Goal: Task Accomplishment & Management: Use online tool/utility

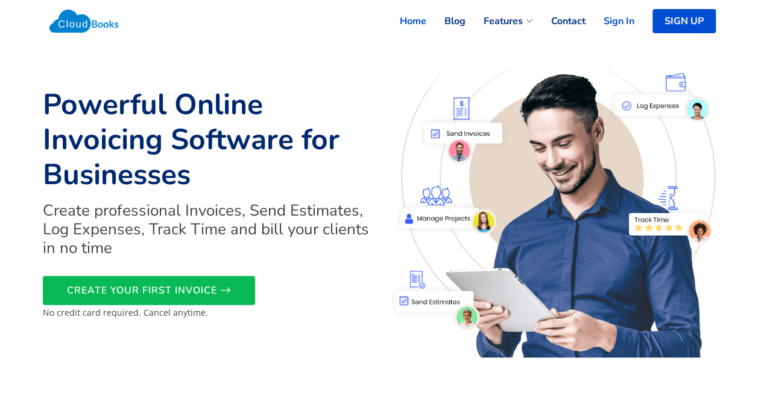
click at [612, 25] on link "Sign In" at bounding box center [610, 21] width 49 height 27
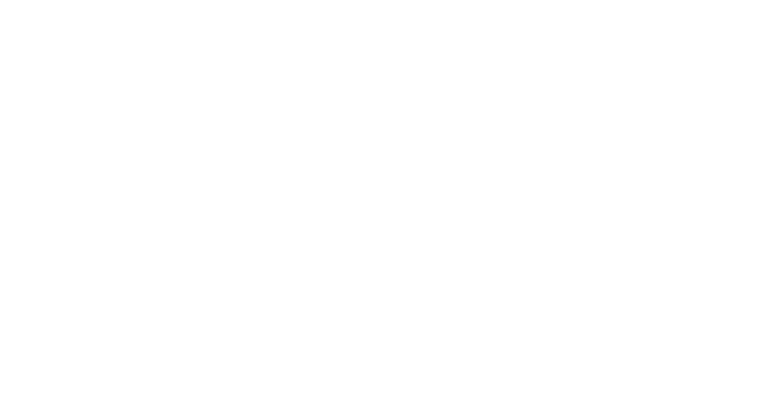
select select "365"
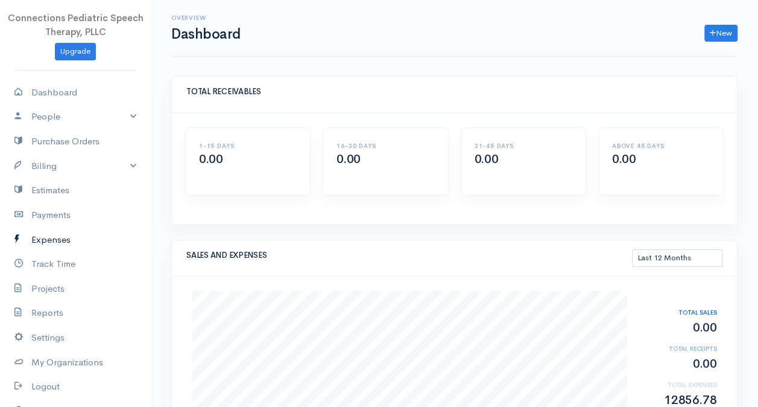
click at [57, 238] on link "Expenses" at bounding box center [75, 239] width 151 height 25
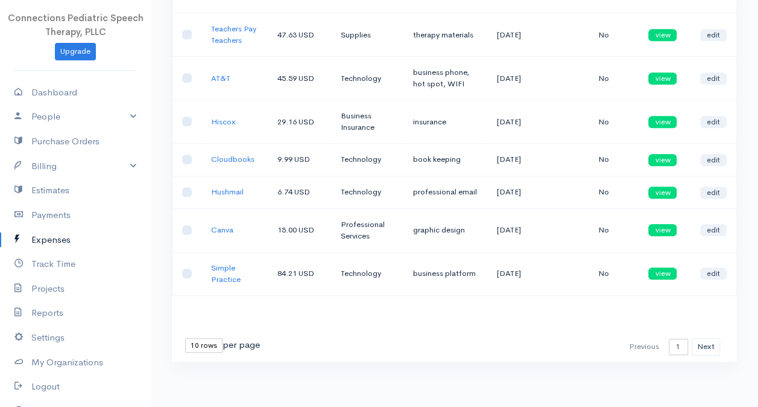
scroll to position [292, 0]
click at [703, 347] on button "Next" at bounding box center [706, 346] width 28 height 17
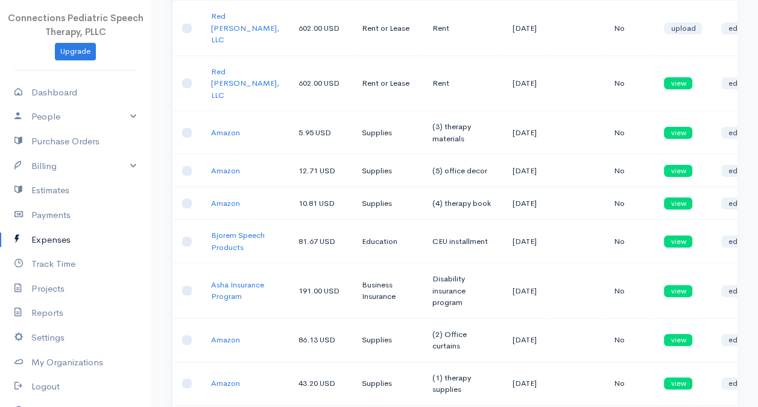
scroll to position [2, 0]
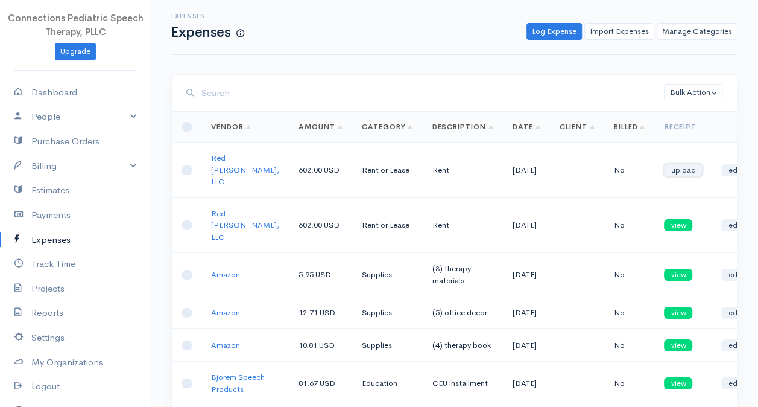
click at [664, 164] on link "upload" at bounding box center [683, 170] width 38 height 12
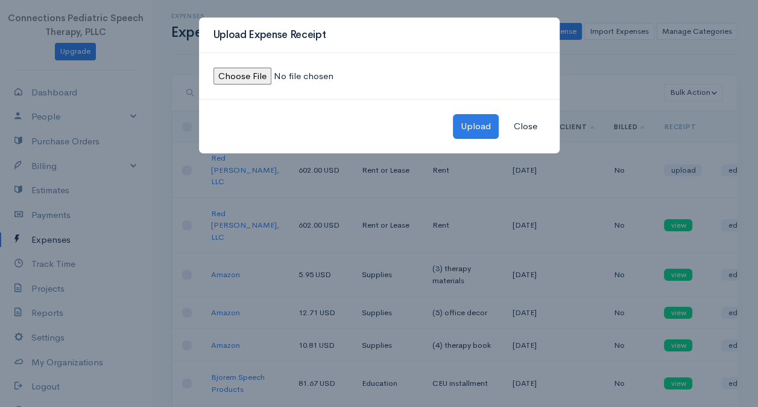
click at [254, 75] on input "file" at bounding box center [296, 76] width 164 height 17
type input "C:\fakepath\Rent receipt-July.jpeg"
click at [467, 121] on button "Upload" at bounding box center [476, 126] width 46 height 25
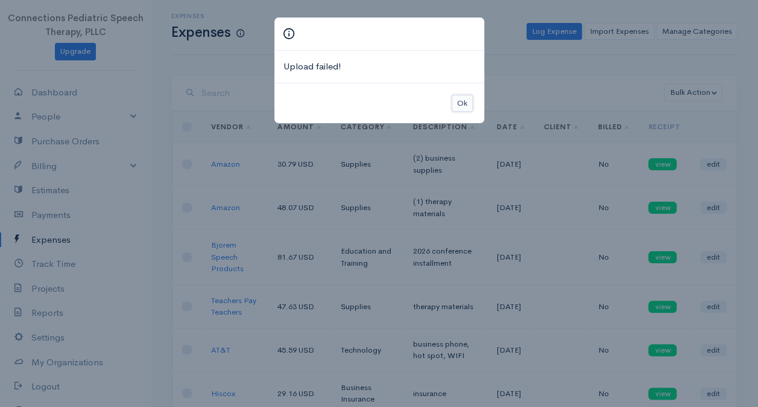
click at [467, 99] on button "Ok" at bounding box center [462, 103] width 21 height 17
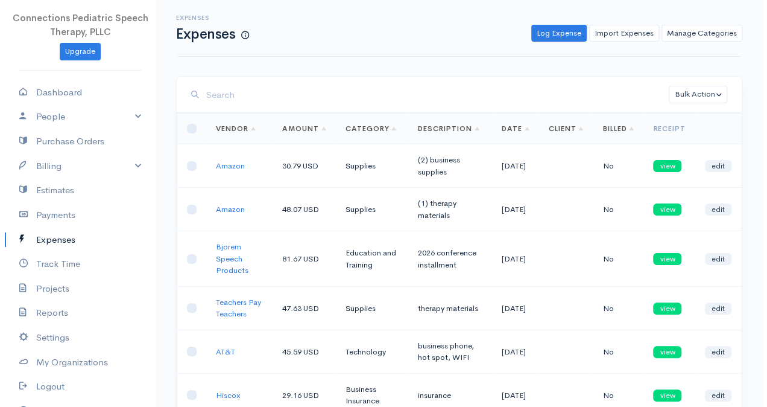
scroll to position [0, 0]
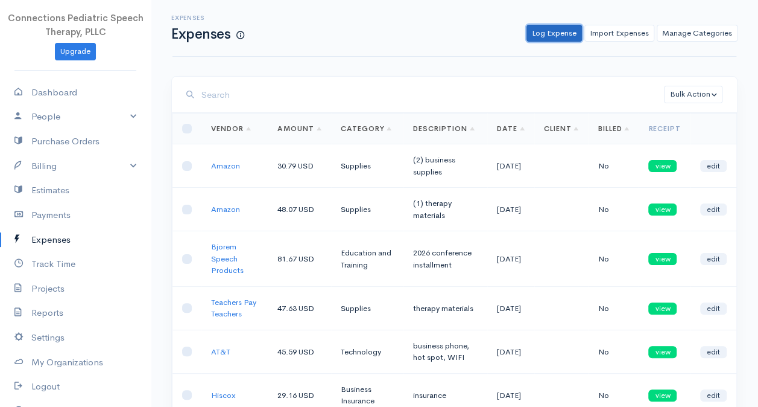
click at [557, 37] on link "Log Expense" at bounding box center [554, 33] width 55 height 17
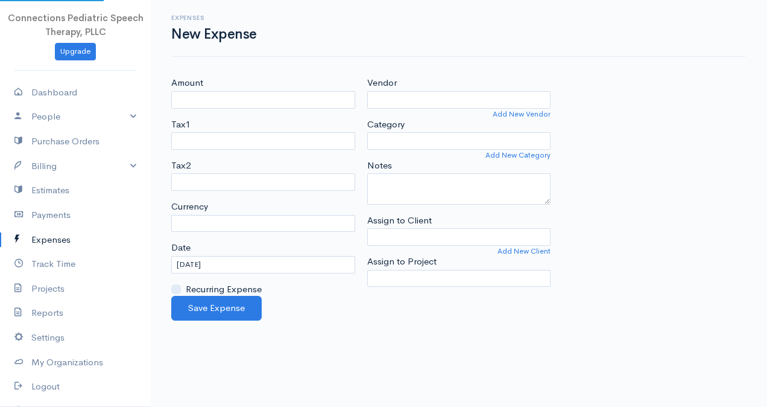
select select "USD"
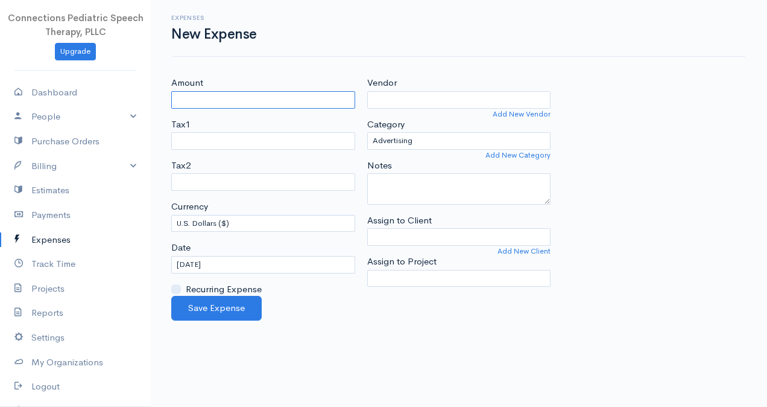
click at [258, 101] on input "Amount" at bounding box center [263, 99] width 184 height 17
type input "602.00"
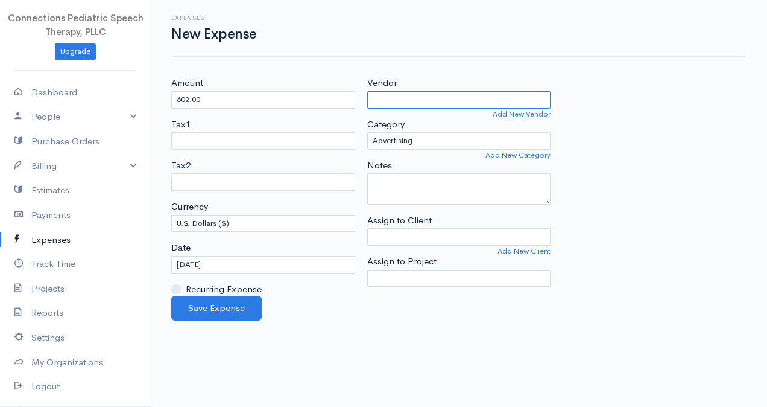
click at [478, 99] on input "Vendor" at bounding box center [459, 99] width 184 height 17
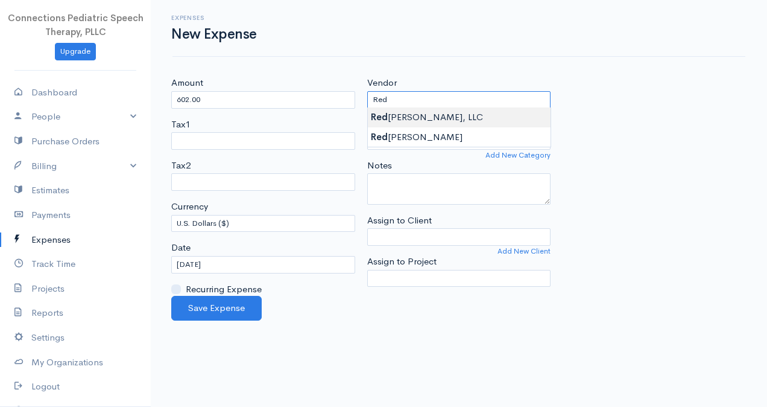
type input "Red Doris, LLC"
click at [454, 119] on body "Connections Pediatric Speech Therapy, PLLC Upgrade Dashboard People Clients Ven…" at bounding box center [383, 203] width 767 height 407
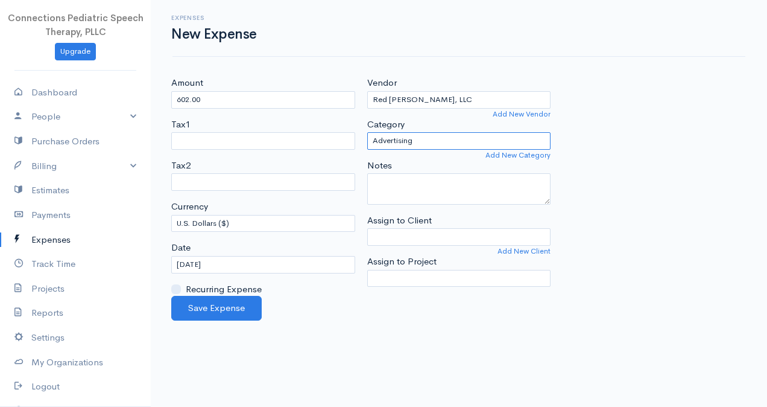
click at [458, 144] on select "Advertising Business Insurance Business Licenses and Permits Car & Truck Expens…" at bounding box center [459, 140] width 184 height 17
select select "Rent or Lease"
click at [367, 132] on select "Advertising Business Insurance Business Licenses and Permits Car & Truck Expens…" at bounding box center [459, 140] width 184 height 17
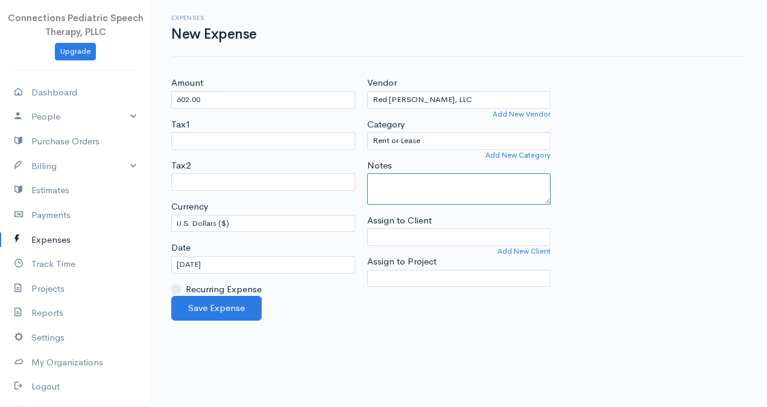
click at [417, 194] on textarea "Notes" at bounding box center [459, 188] width 184 height 31
type textarea "rent"
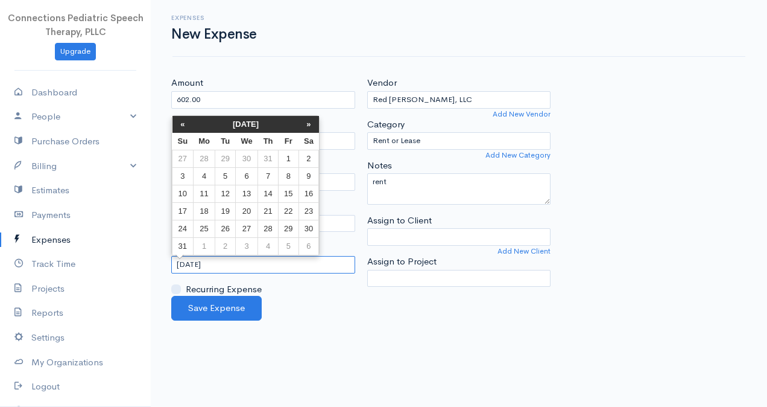
click at [212, 262] on input "08-21-2025" at bounding box center [263, 264] width 184 height 17
click at [290, 229] on td "29" at bounding box center [289, 228] width 20 height 17
type input "08-29-2025"
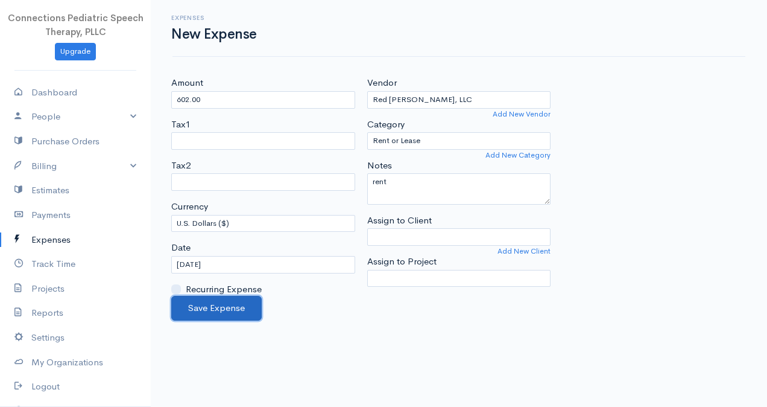
click at [242, 301] on button "Save Expense" at bounding box center [216, 308] width 90 height 25
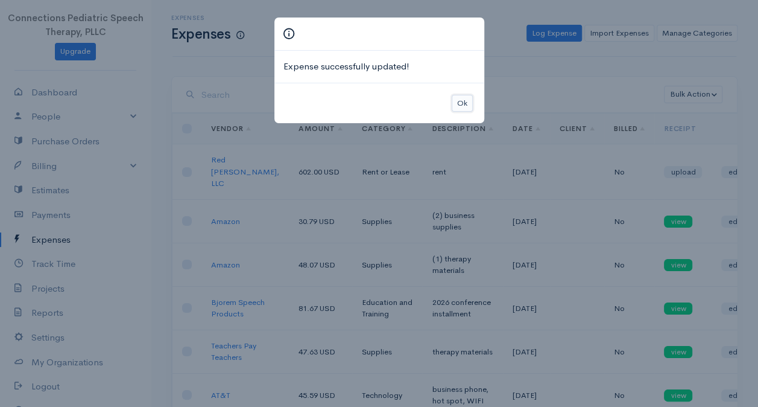
click at [462, 99] on button "Ok" at bounding box center [462, 103] width 21 height 17
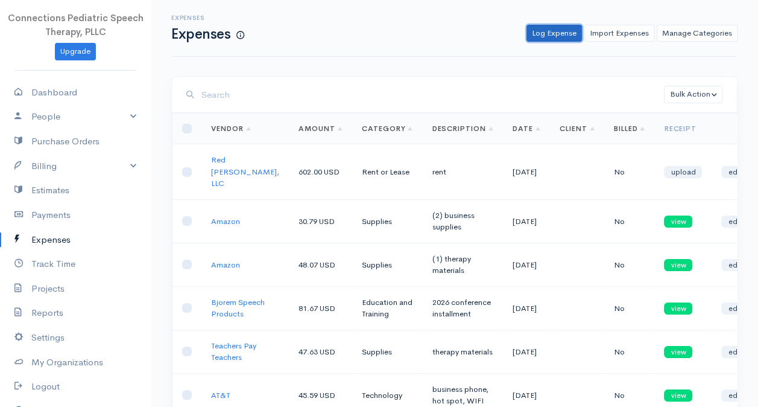
click at [536, 35] on link "Log Expense" at bounding box center [554, 33] width 55 height 17
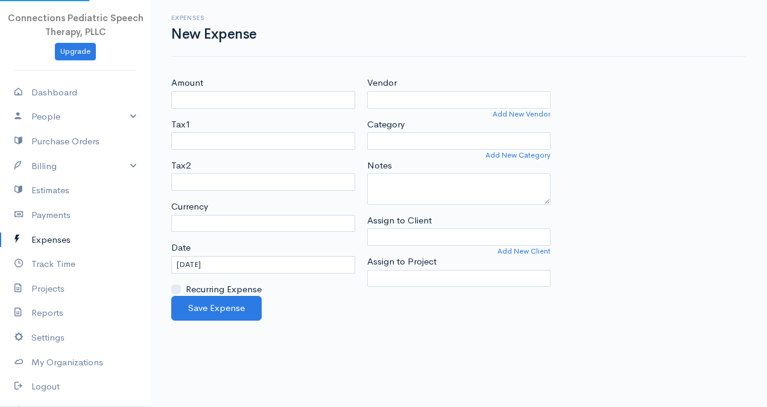
select select "USD"
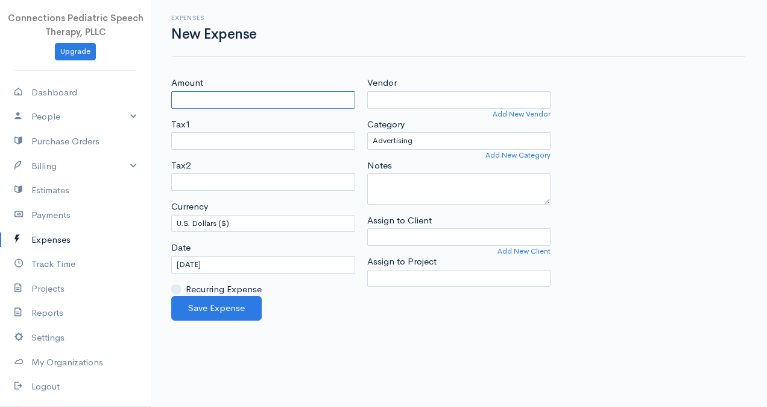
click at [187, 102] on input "Amount" at bounding box center [263, 99] width 184 height 17
type input "73.55"
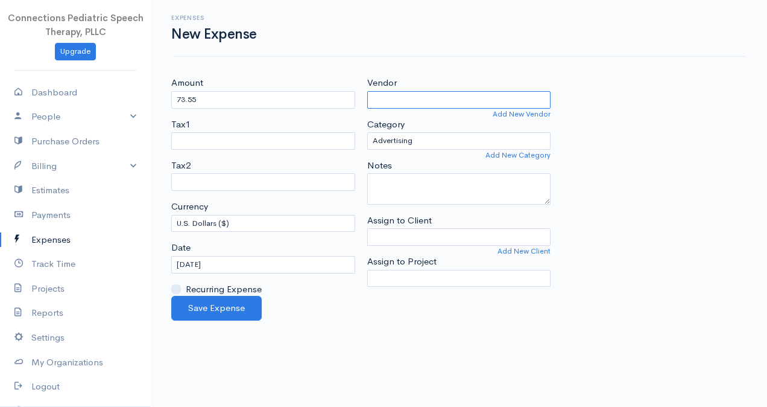
click at [398, 101] on input "Vendor" at bounding box center [459, 99] width 184 height 17
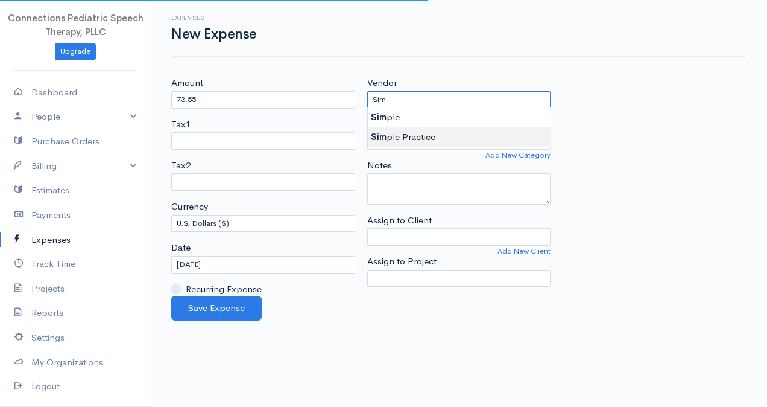
type input "Simple Practice"
click at [424, 139] on body "Connections Pediatric Speech Therapy, PLLC Upgrade Dashboard People Clients Ven…" at bounding box center [383, 203] width 767 height 407
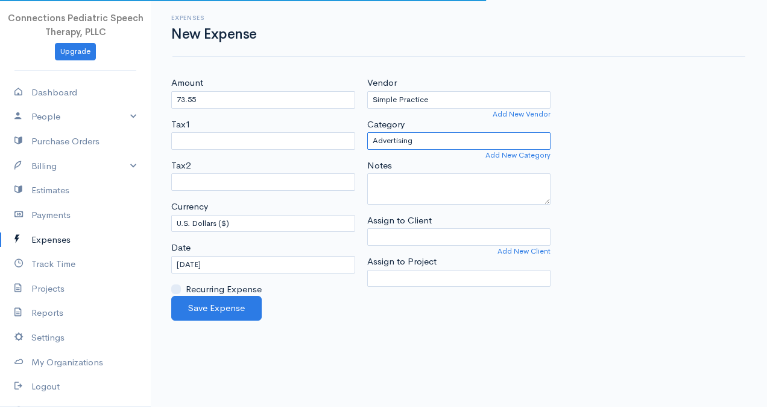
click at [428, 134] on select "Advertising Business Insurance Business Licenses and Permits Car & Truck Expens…" at bounding box center [459, 140] width 184 height 17
select select "Technology"
click at [367, 132] on select "Advertising Business Insurance Business Licenses and Permits Car & Truck Expens…" at bounding box center [459, 140] width 184 height 17
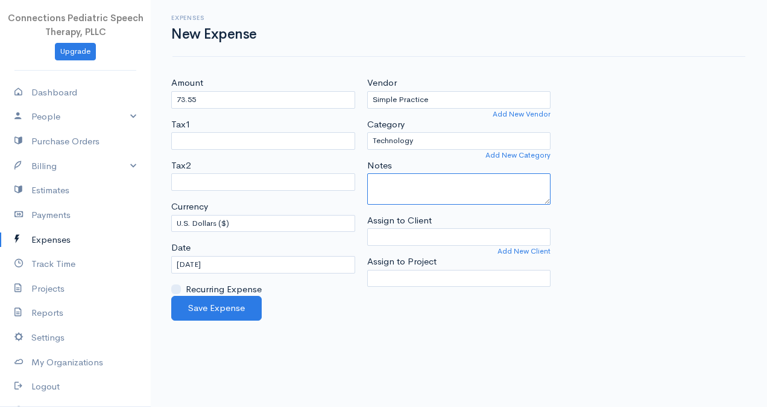
click at [411, 186] on textarea "Notes" at bounding box center [459, 188] width 184 height 31
type textarea "t"
type textarea "business platform"
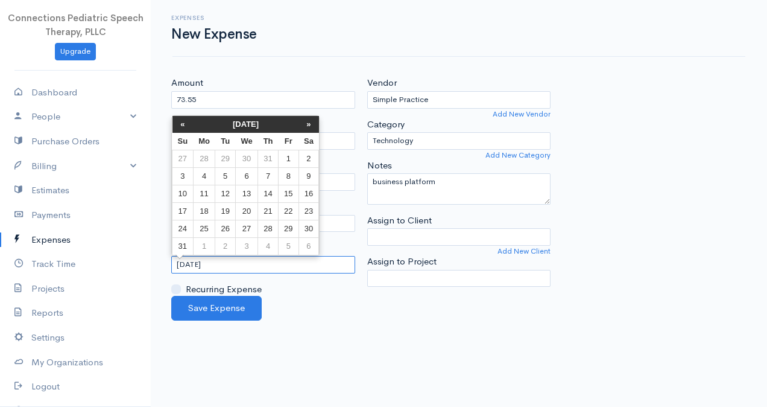
click at [188, 264] on input "08-21-2025" at bounding box center [263, 264] width 184 height 17
click at [307, 154] on td "2" at bounding box center [309, 158] width 21 height 17
type input "08-02-2025"
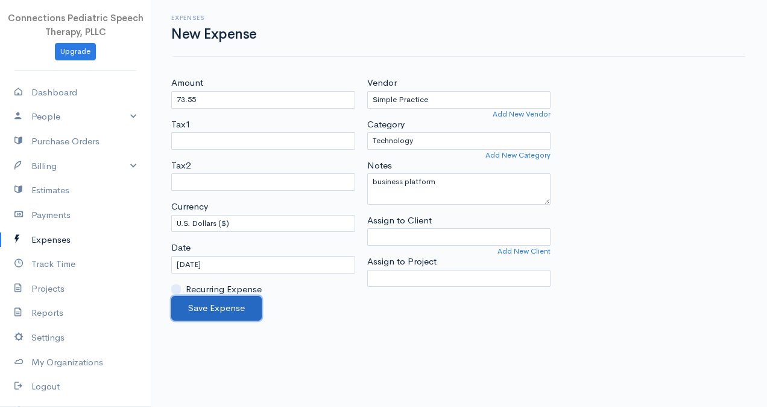
click at [250, 308] on button "Save Expense" at bounding box center [216, 308] width 90 height 25
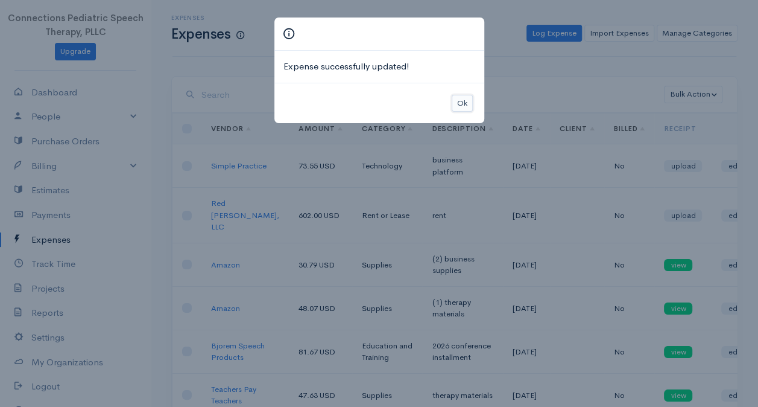
click at [463, 104] on button "Ok" at bounding box center [462, 103] width 21 height 17
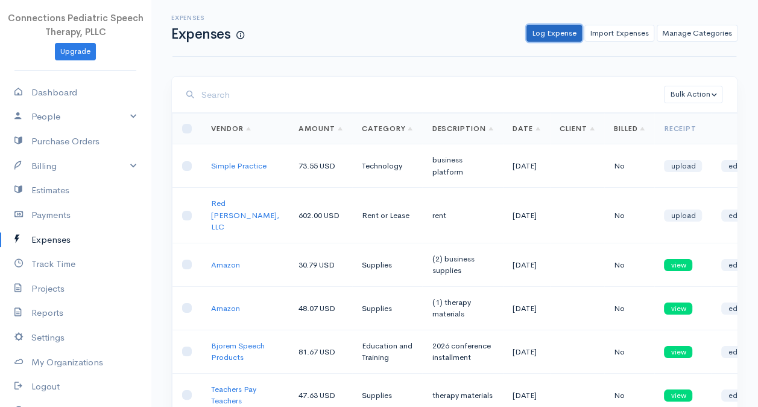
click at [568, 30] on link "Log Expense" at bounding box center [554, 33] width 55 height 17
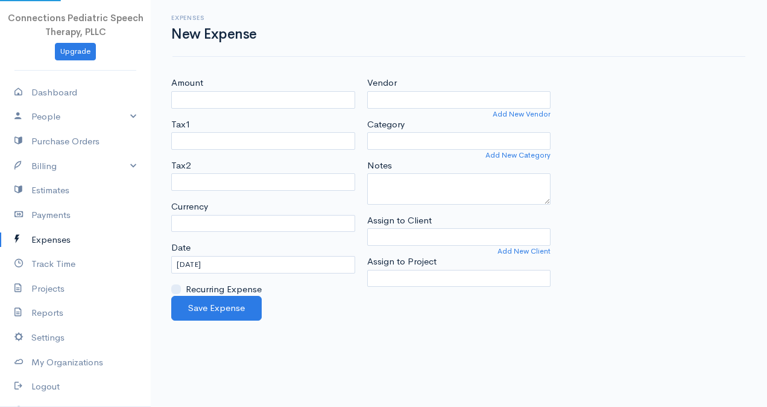
select select "USD"
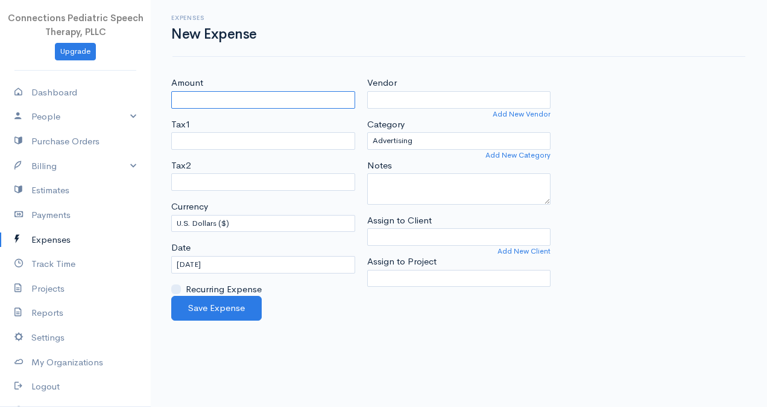
click at [212, 95] on input "Amount" at bounding box center [263, 99] width 184 height 17
type input "15.00"
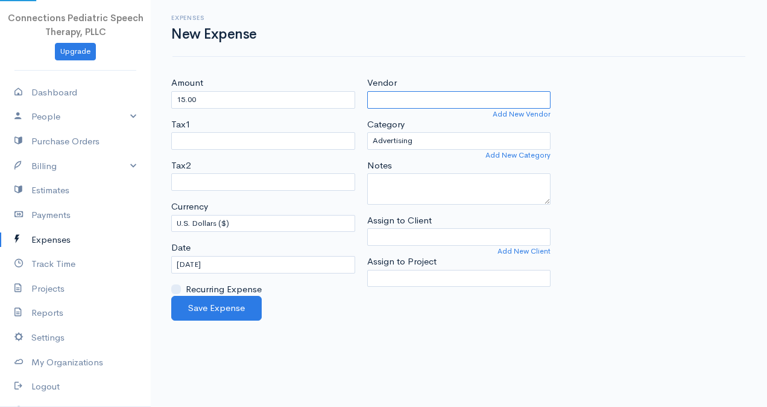
click at [399, 96] on input "Vendor" at bounding box center [459, 99] width 184 height 17
type input "Canva"
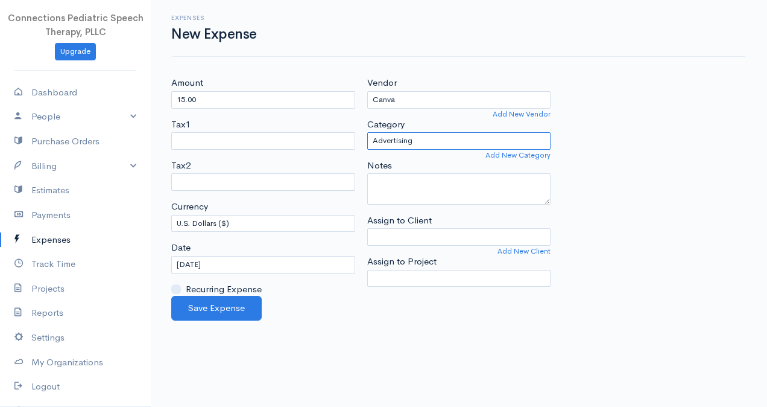
click at [414, 143] on select "Advertising Business Insurance Business Licenses and Permits Car & Truck Expens…" at bounding box center [459, 140] width 184 height 17
select select "Professional Services"
click at [367, 132] on select "Advertising Business Insurance Business Licenses and Permits Car & Truck Expens…" at bounding box center [459, 140] width 184 height 17
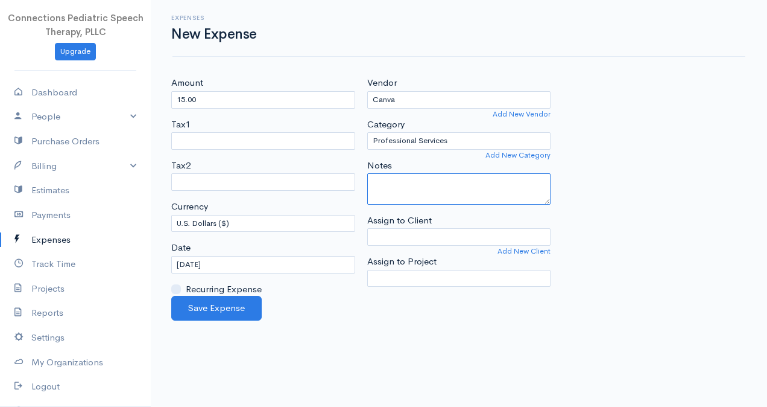
click at [386, 189] on textarea "Notes" at bounding box center [459, 188] width 184 height 31
type textarea "advertisment tool"
